Goal: Information Seeking & Learning: Find specific fact

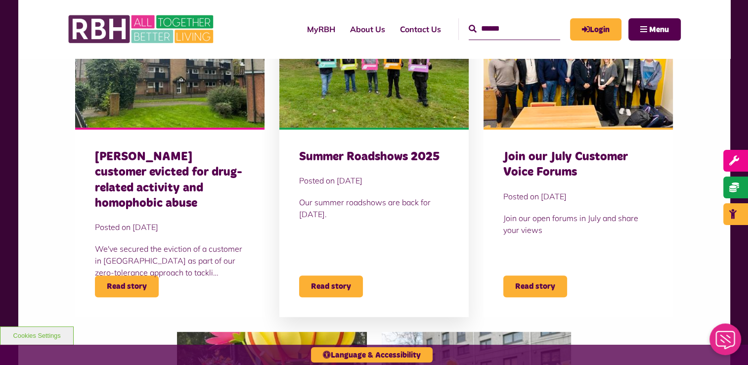
scroll to position [247, 0]
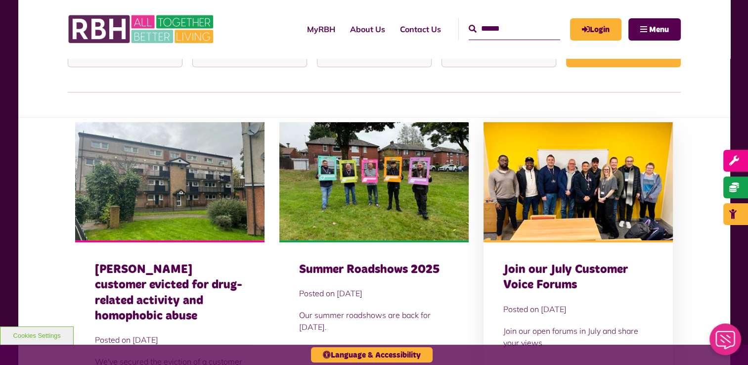
click at [633, 195] on img at bounding box center [578, 181] width 189 height 119
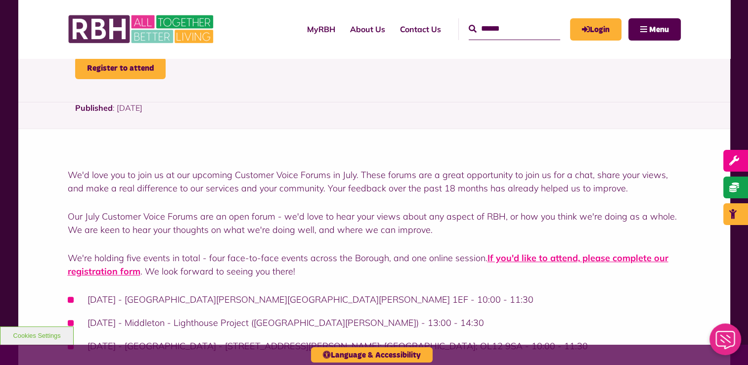
scroll to position [198, 0]
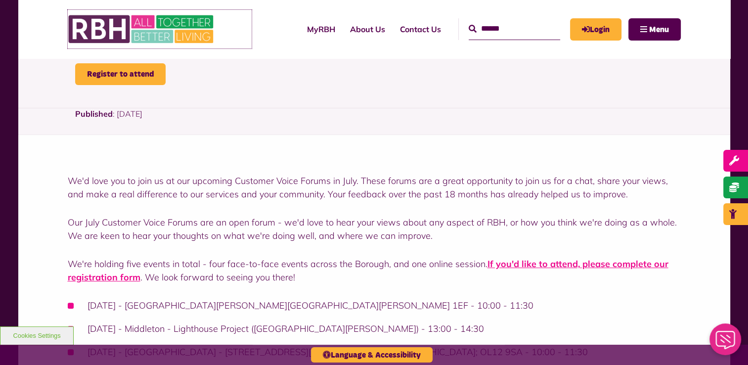
click at [172, 35] on img at bounding box center [142, 29] width 148 height 39
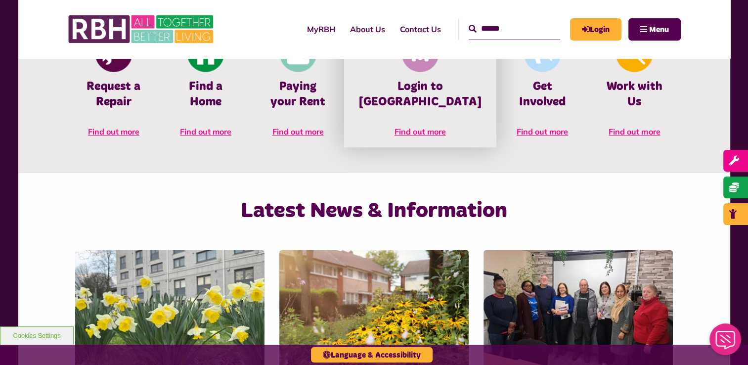
scroll to position [742, 0]
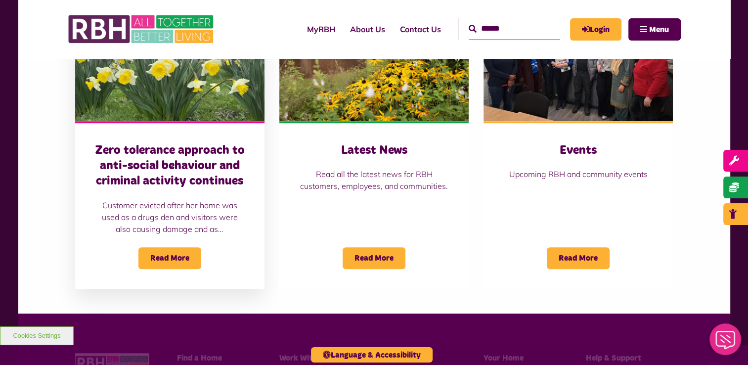
click at [227, 167] on h3 "Zero tolerance approach to anti-social behaviour and criminal activity continues" at bounding box center [170, 166] width 150 height 46
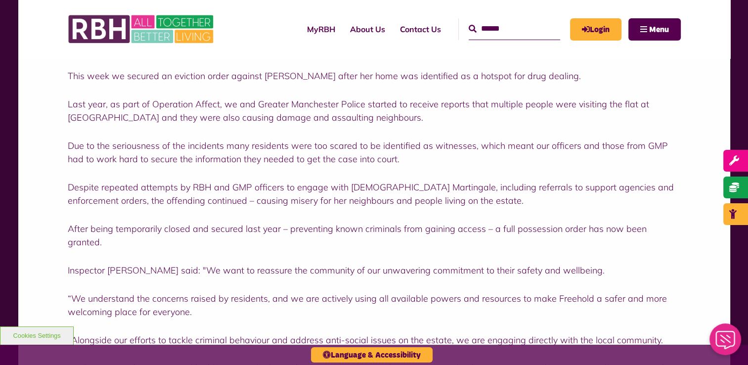
scroll to position [494, 0]
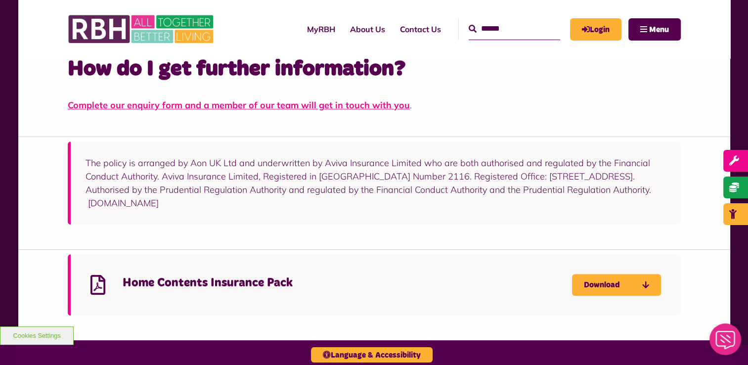
scroll to position [989, 0]
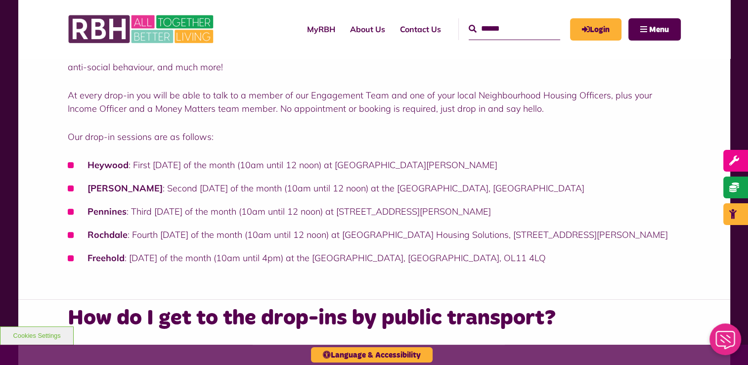
scroll to position [297, 0]
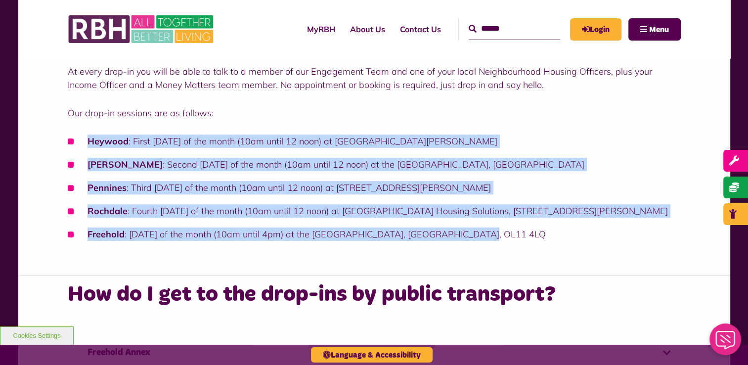
drag, startPoint x: 486, startPoint y: 233, endPoint x: 87, endPoint y: 140, distance: 409.7
click at [87, 140] on ul "Heywood : First [DATE] of the month (10am until 12 noon) at [GEOGRAPHIC_DATA], …" at bounding box center [374, 187] width 613 height 106
copy ul "Heywood : First [DATE] of the month (10am until 12 noon) at [GEOGRAPHIC_DATA], …"
